Goal: Transaction & Acquisition: Purchase product/service

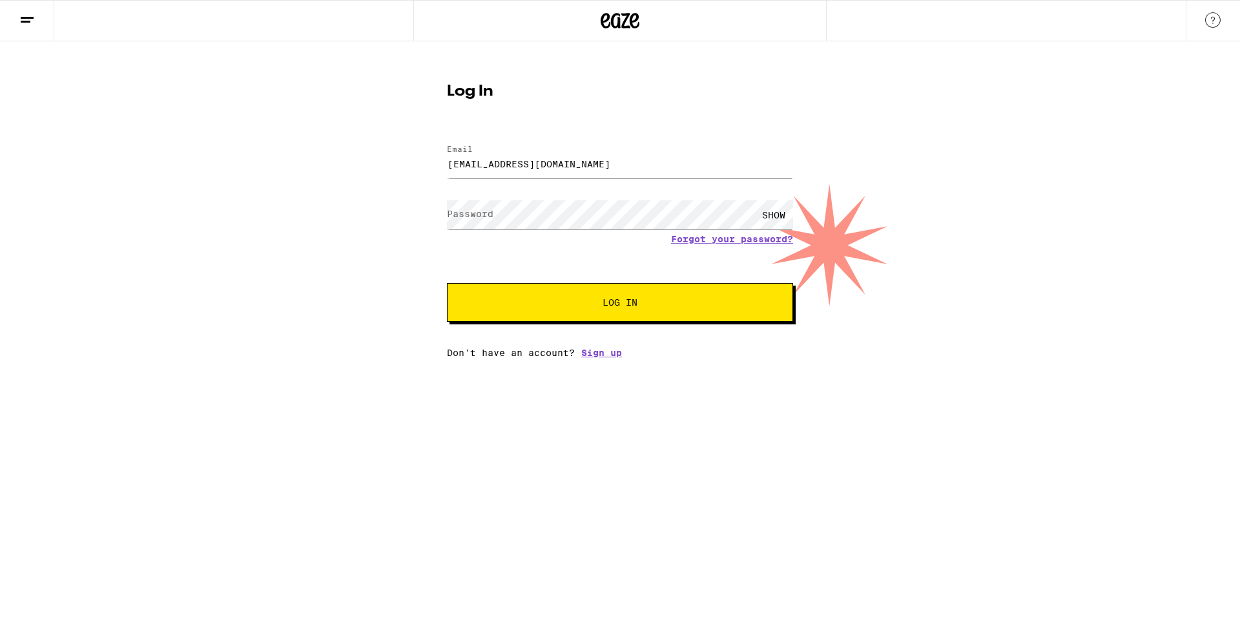
type input "[EMAIL_ADDRESS][DOMAIN_NAME]"
click at [447, 283] on button "Log In" at bounding box center [620, 302] width 346 height 39
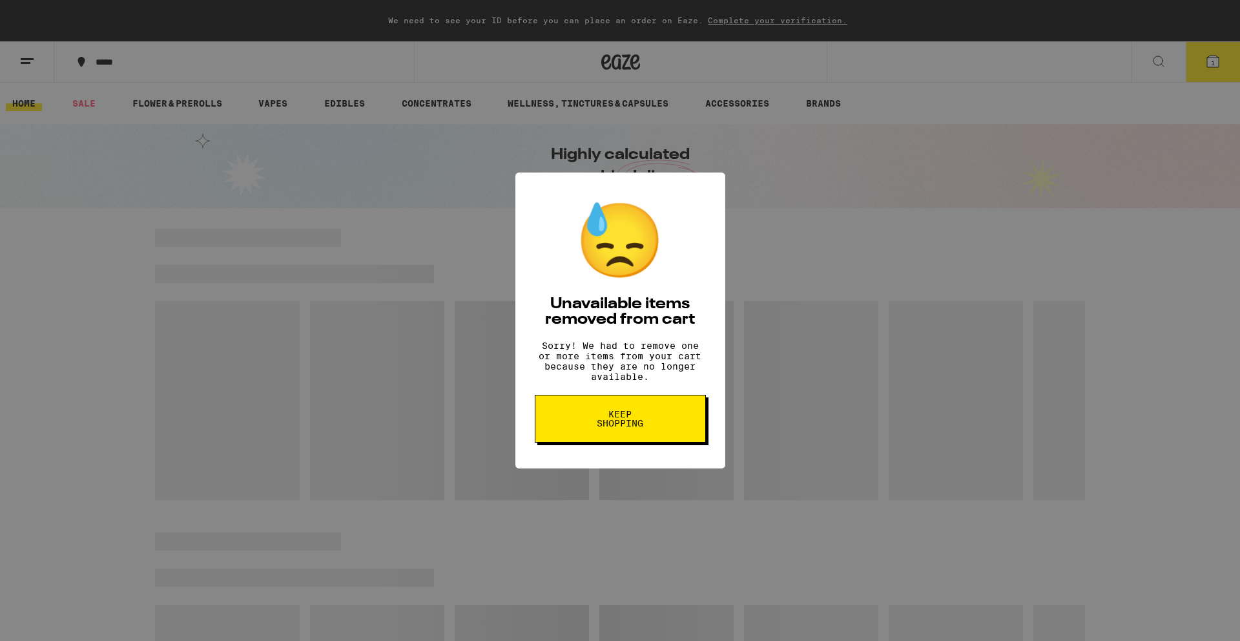
click at [628, 428] on span "Keep Shopping" at bounding box center [620, 418] width 67 height 18
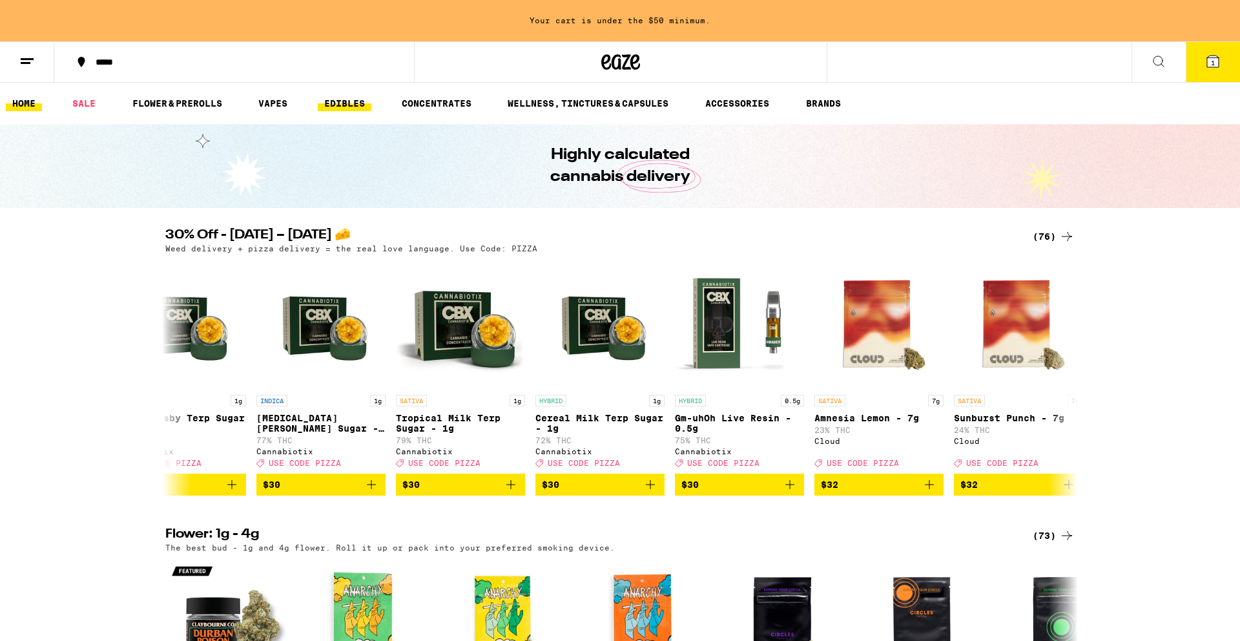
click at [339, 105] on link "EDIBLES" at bounding box center [345, 104] width 54 height 16
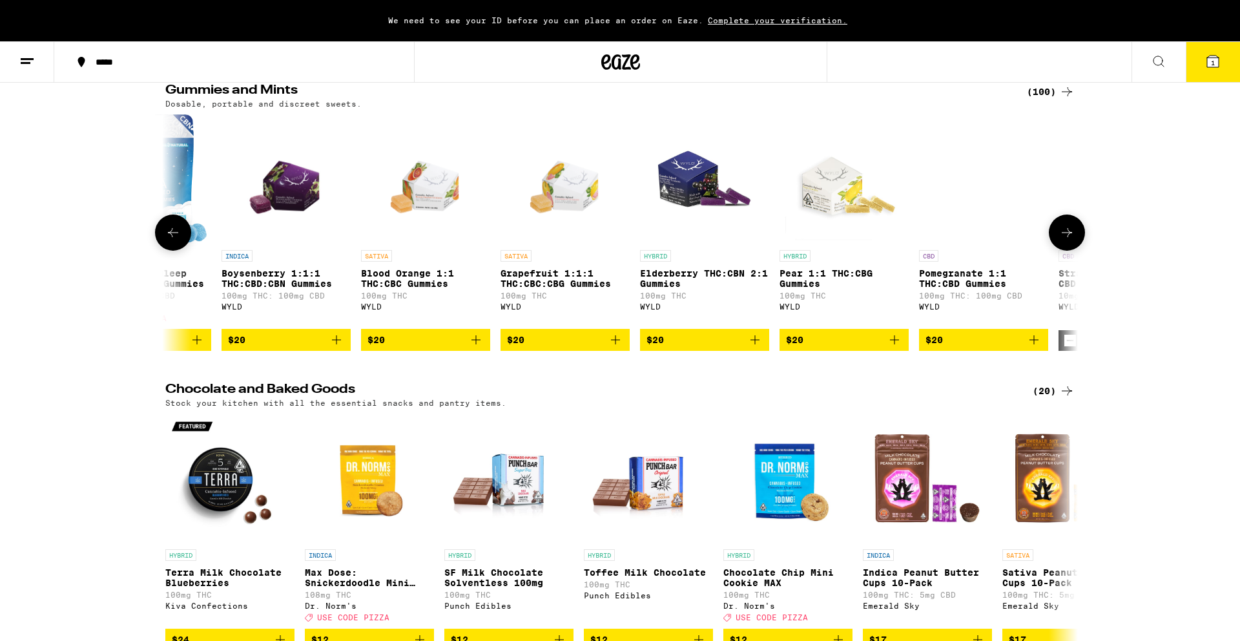
scroll to position [0, 9210]
